Goal: Transaction & Acquisition: Download file/media

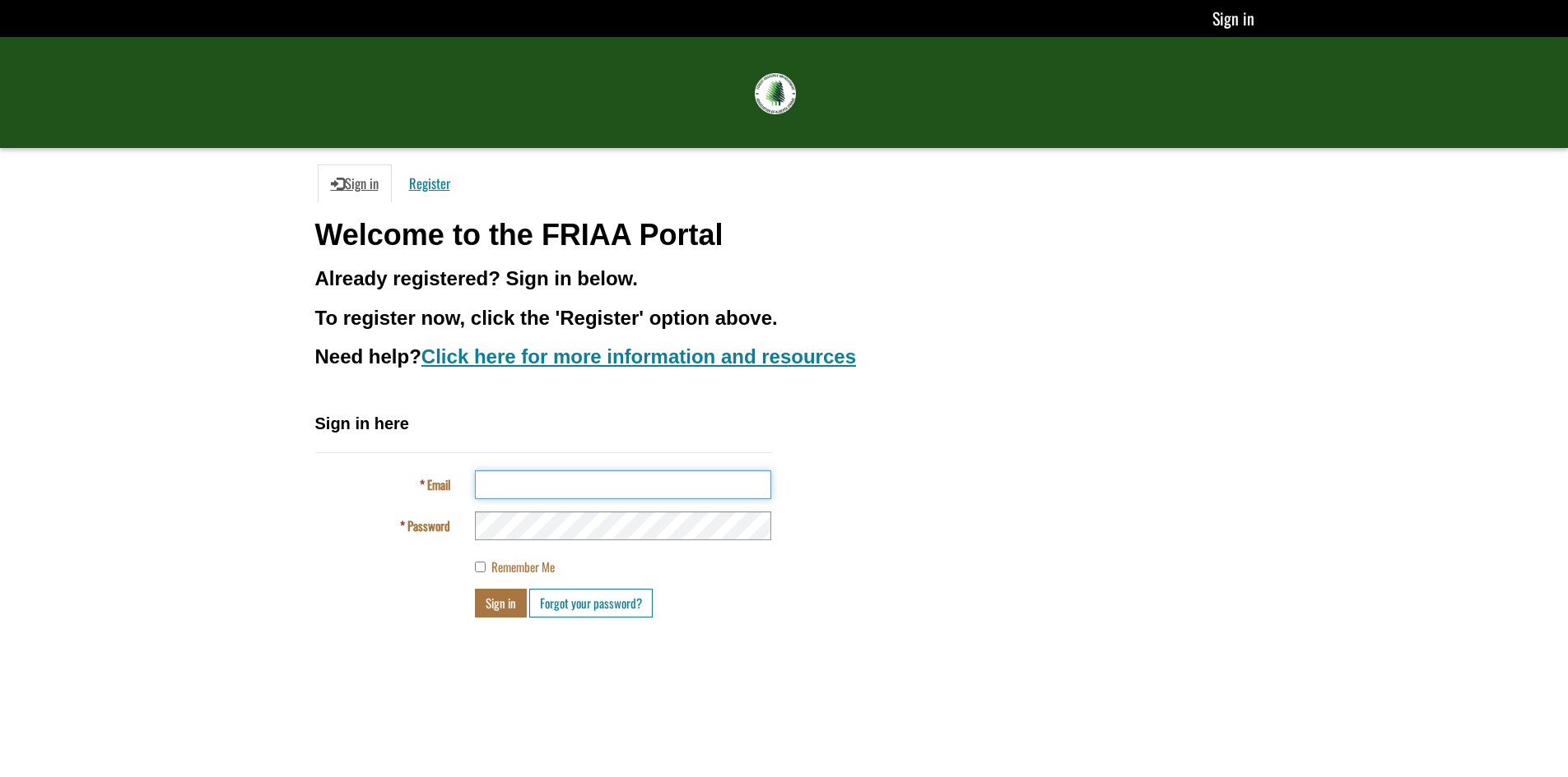
type input "**********"
click at [514, 603] on button "Sign in" at bounding box center [501, 603] width 52 height 29
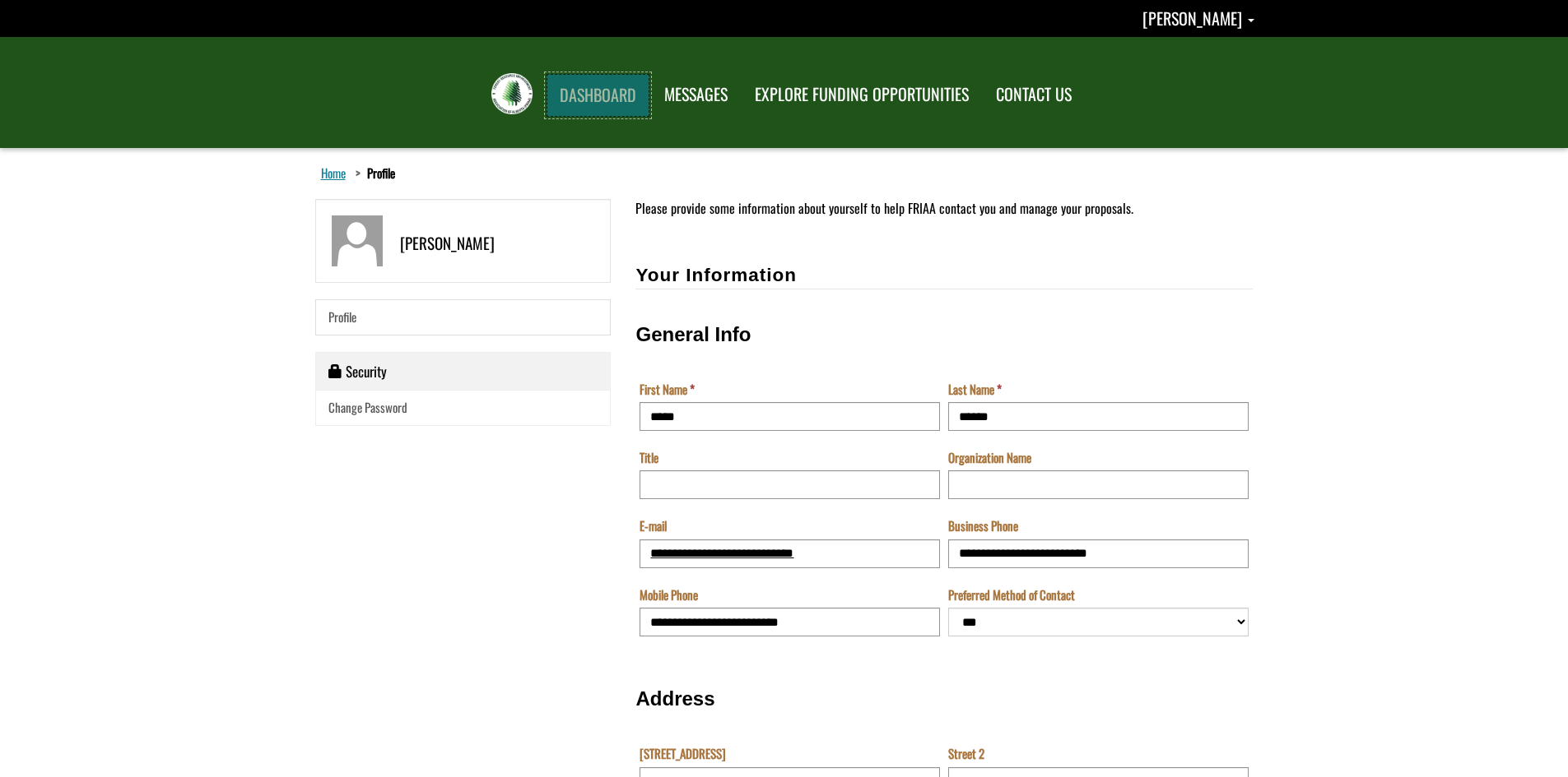
click at [586, 101] on link "DASHBOARD" at bounding box center [598, 95] width 103 height 43
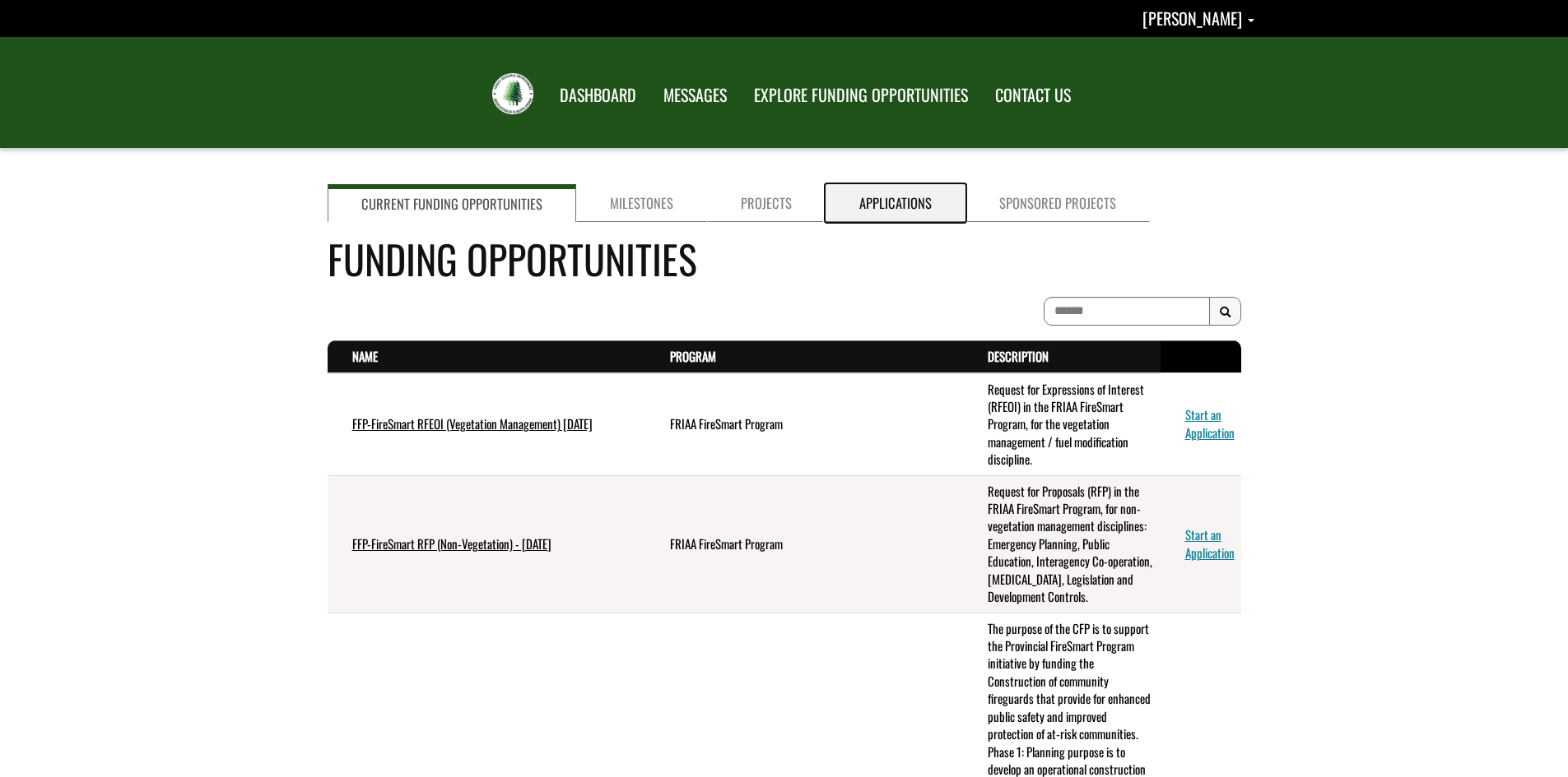
click at [886, 206] on link "Applications" at bounding box center [895, 203] width 140 height 38
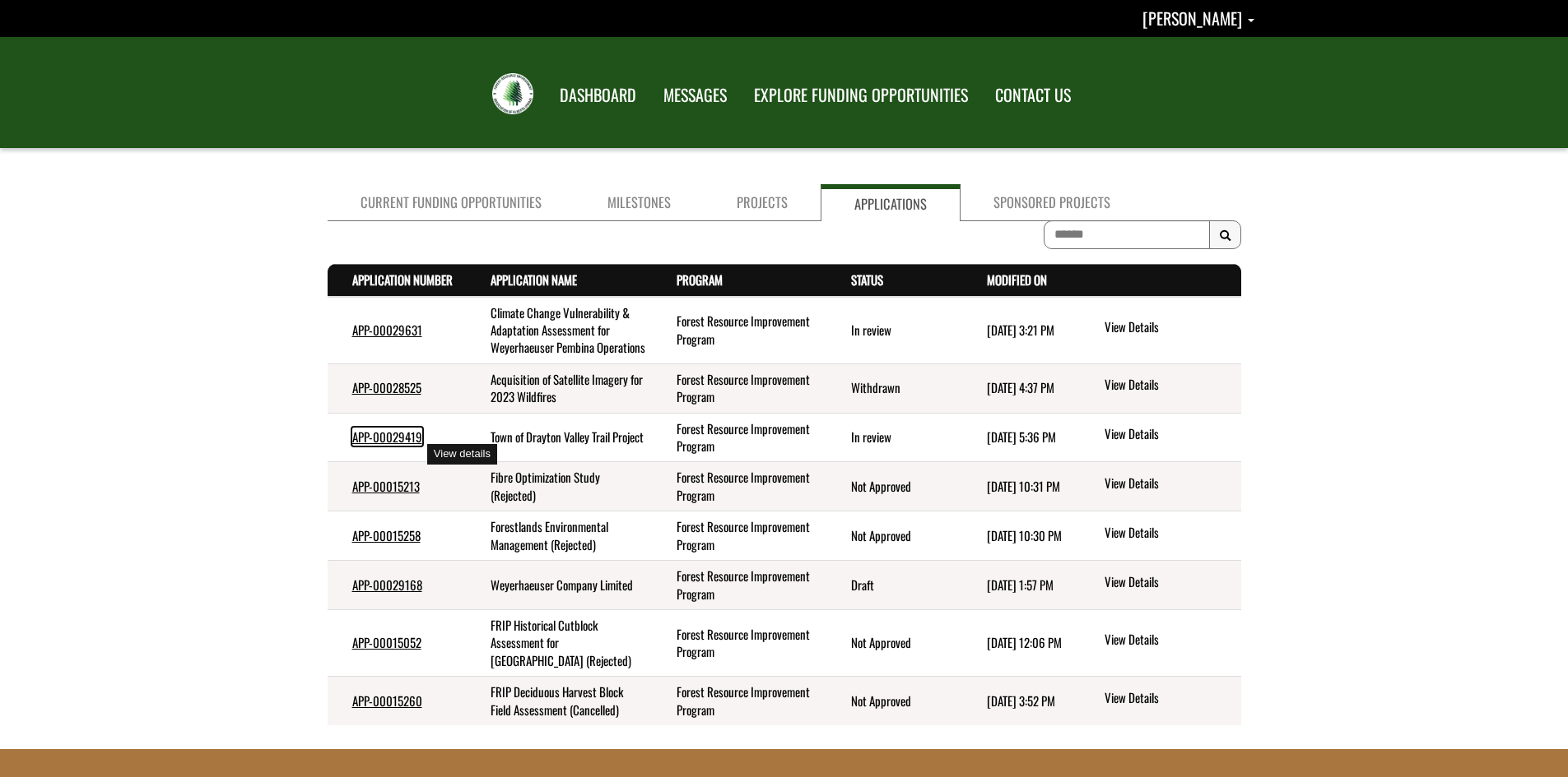
click at [411, 446] on link "APP-00029419" at bounding box center [387, 437] width 70 height 18
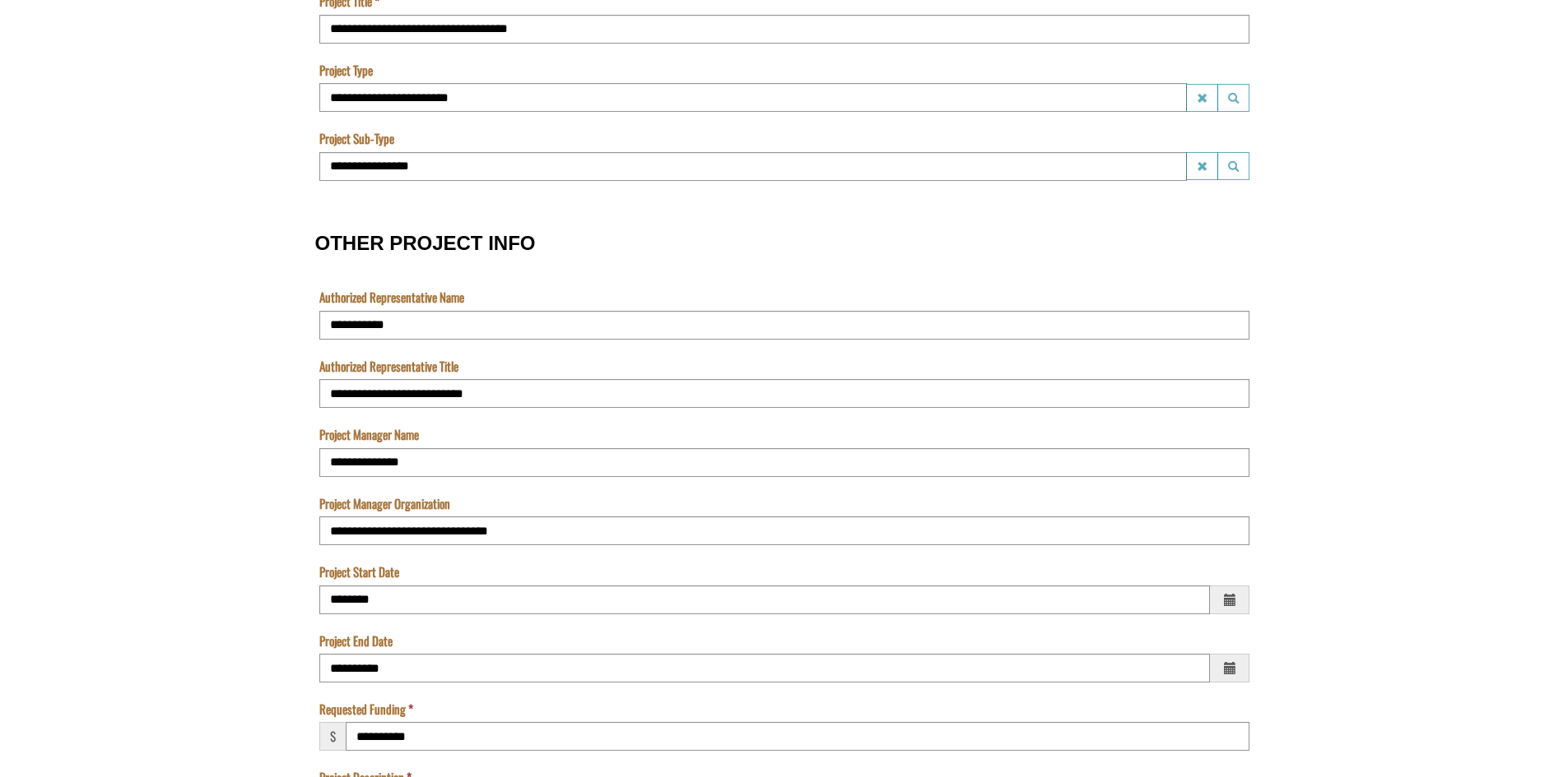
scroll to position [1316, 0]
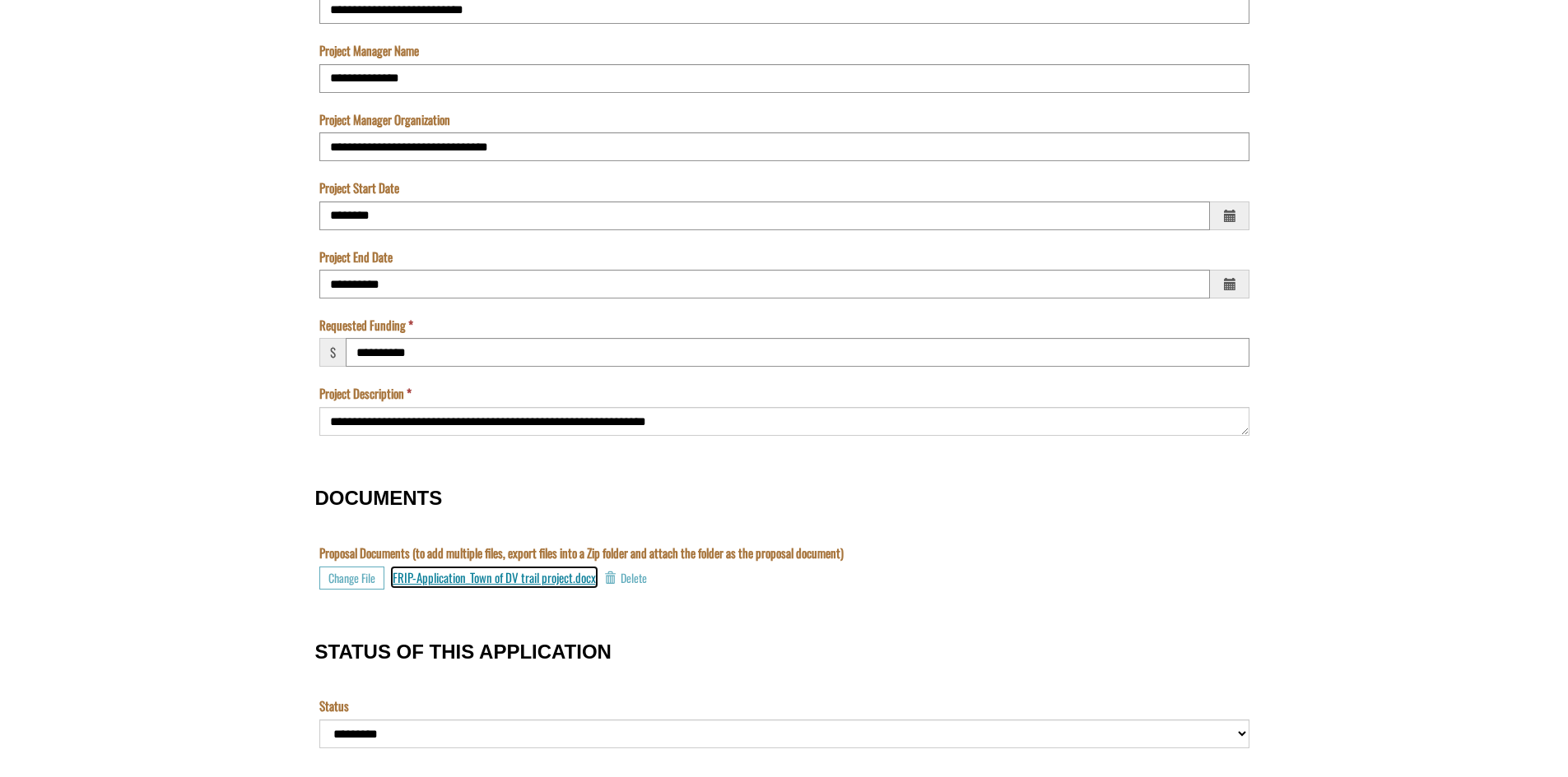
click at [503, 581] on span "FRIP-Application_Town of DV trail project.docx" at bounding box center [494, 577] width 204 height 18
click at [508, 581] on span "FRIP-Application_Town of DV trail project.docx" at bounding box center [494, 577] width 204 height 18
click at [489, 581] on span "FRIP-Application_Town of DV trail project.docx" at bounding box center [494, 577] width 204 height 18
click at [556, 581] on span "FRIP-Application_Town of DV trail project.docx" at bounding box center [494, 577] width 204 height 18
